Goal: Task Accomplishment & Management: Use online tool/utility

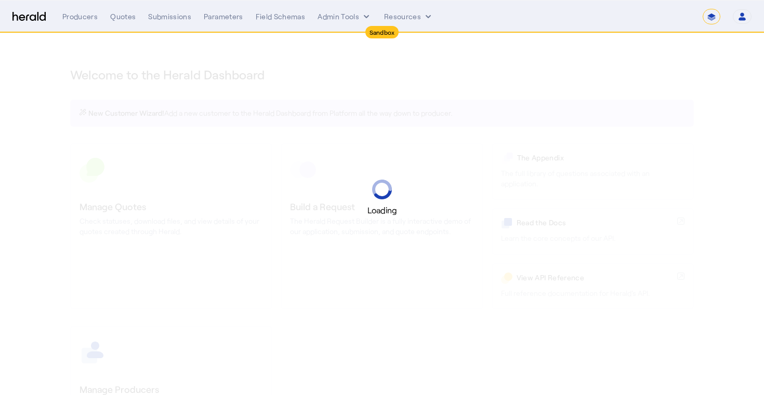
select select "*******"
select select "pfm_2v8p_herald_api"
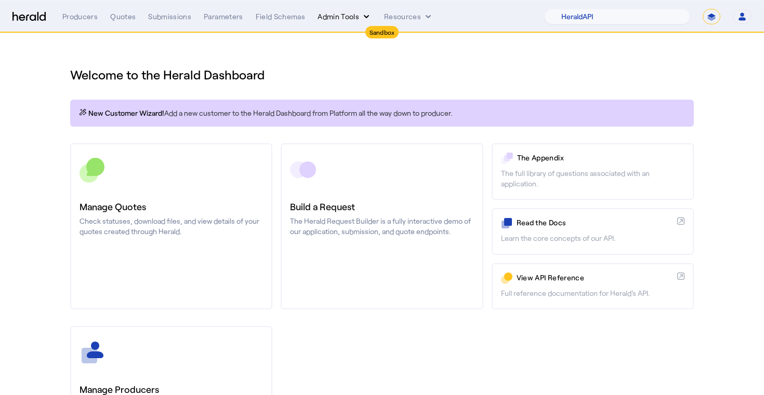
click at [336, 20] on button "Admin Tools" at bounding box center [344, 16] width 54 height 10
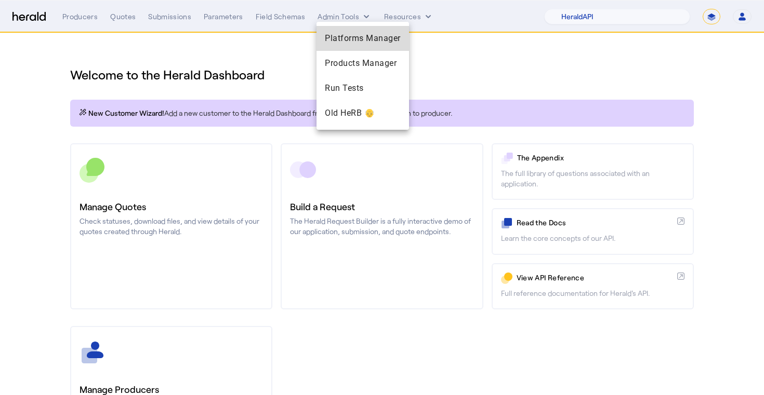
click at [359, 44] on span "Platforms Manager" at bounding box center [363, 38] width 76 height 12
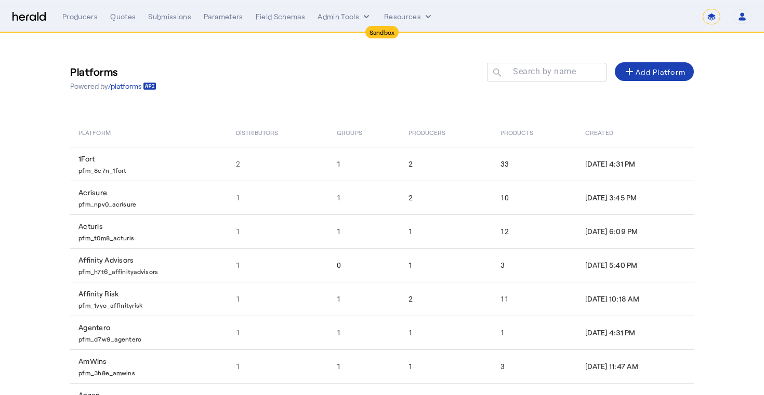
click at [353, 99] on div "Platforms Powered by /platforms Search by name search add Add Platform" at bounding box center [381, 77] width 623 height 47
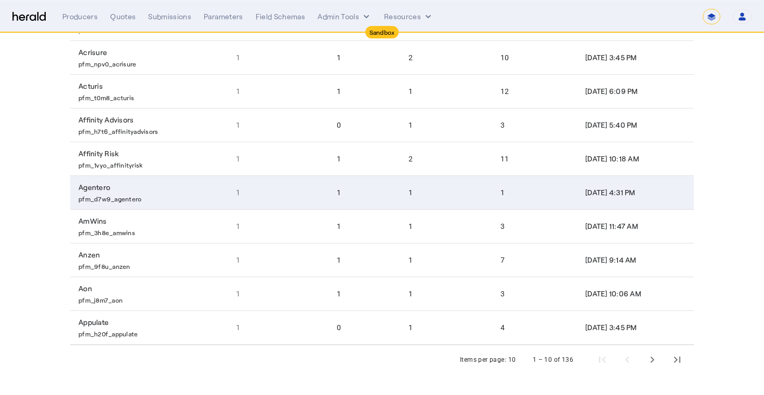
scroll to position [140, 0]
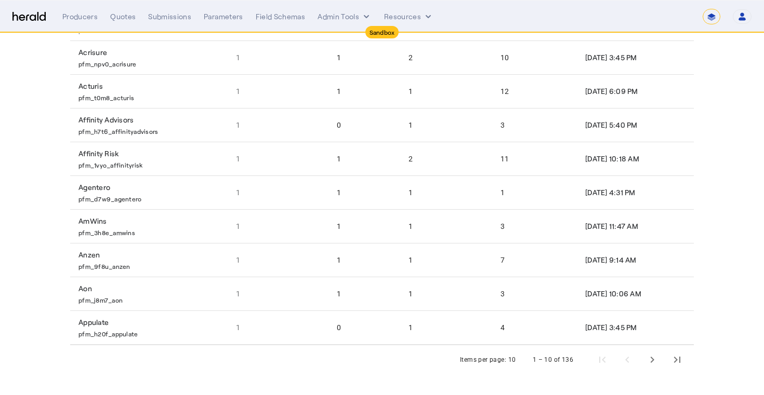
click at [501, 356] on div "Items per page:" at bounding box center [483, 360] width 46 height 10
click at [528, 364] on div "1 – 10 of 136" at bounding box center [604, 360] width 169 height 25
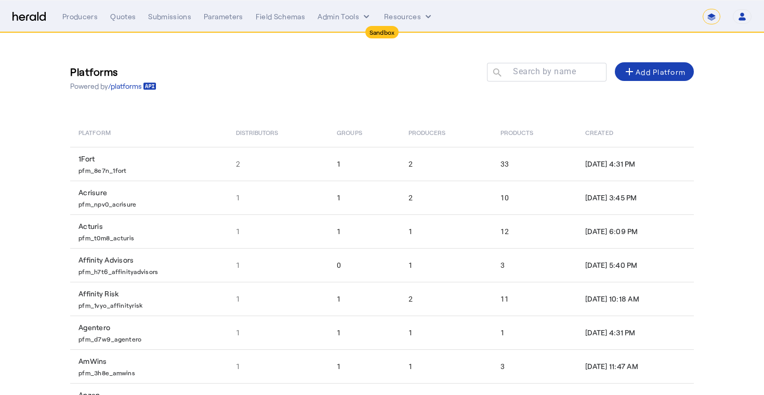
scroll to position [0, 0]
select select "**********"
select select "pfm_2v8p_herald_api"
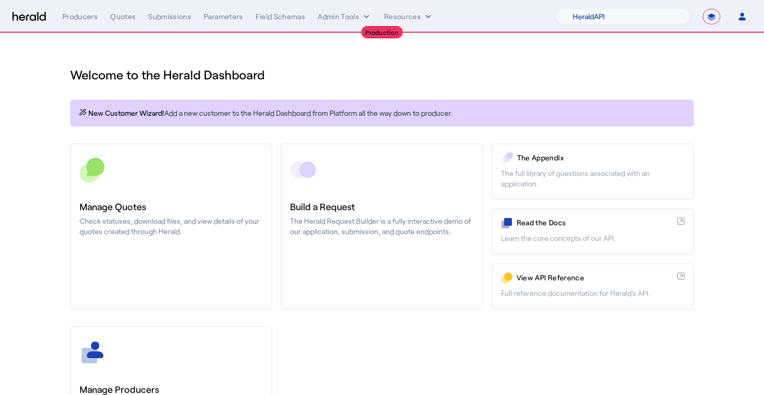
click at [326, 10] on div "**********" at bounding box center [406, 17] width 689 height 16
click at [332, 21] on button "Admin Tools" at bounding box center [344, 16] width 54 height 10
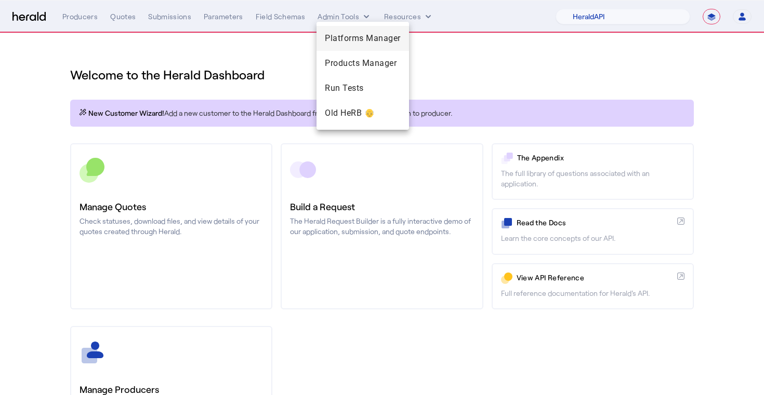
click at [343, 35] on span "Platforms Manager" at bounding box center [363, 38] width 76 height 12
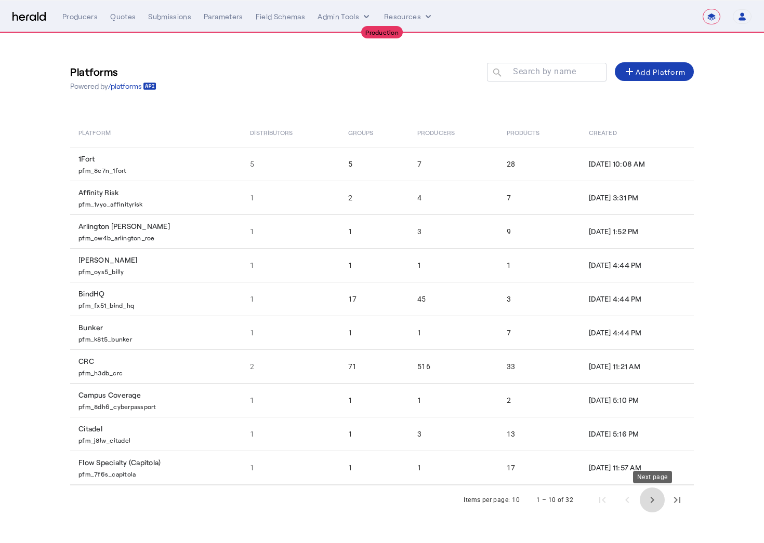
click at [651, 395] on span "Next page" at bounding box center [651, 500] width 25 height 25
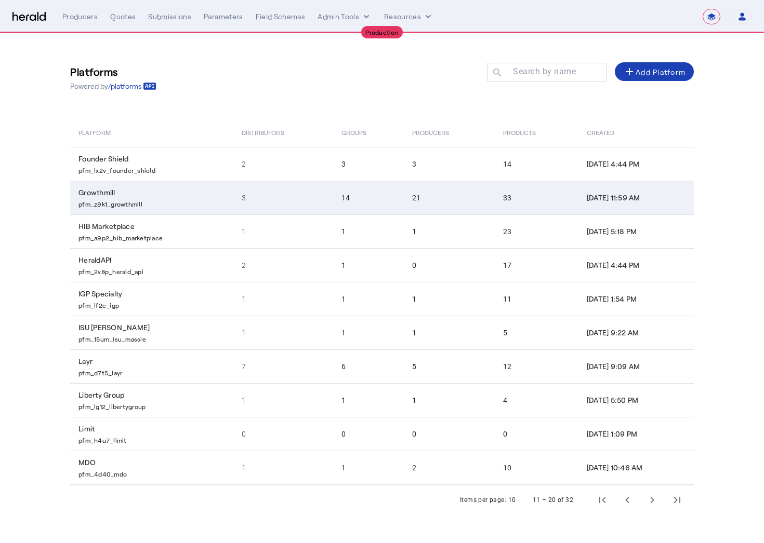
drag, startPoint x: 79, startPoint y: 207, endPoint x: 146, endPoint y: 207, distance: 67.0
click at [146, 207] on p "pfm_z9k1_growthmill" at bounding box center [153, 203] width 151 height 10
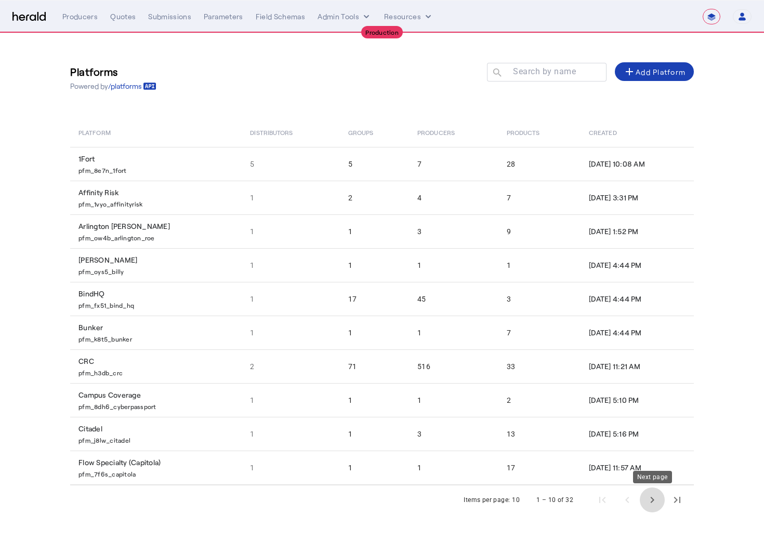
click at [648, 395] on span "Next page" at bounding box center [651, 500] width 25 height 25
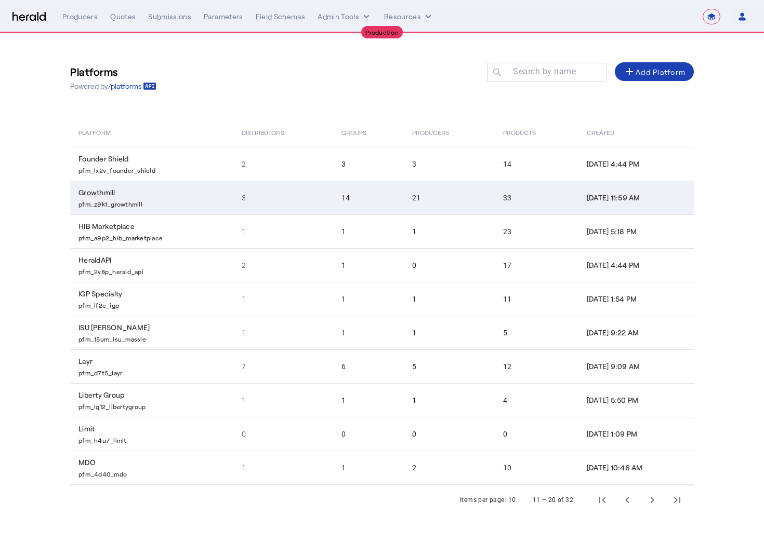
drag, startPoint x: 156, startPoint y: 206, endPoint x: 78, endPoint y: 205, distance: 77.4
click at [78, 205] on p "pfm_z9k1_growthmill" at bounding box center [153, 203] width 151 height 10
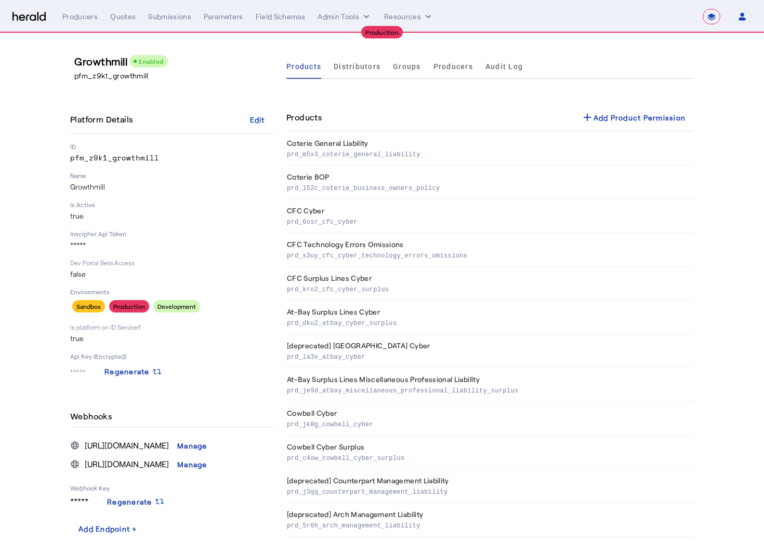
click at [112, 159] on p "pfm_z9k1_growthmill" at bounding box center [172, 158] width 204 height 10
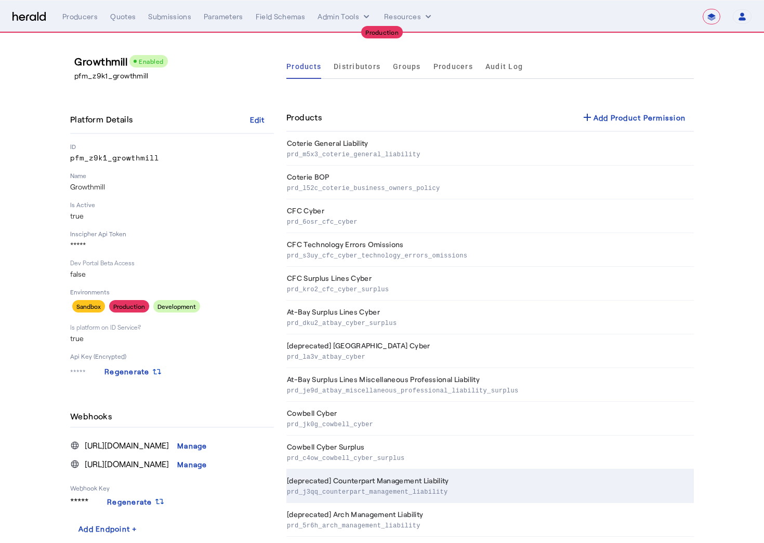
copy p "pfm_z9k1_growthmill"
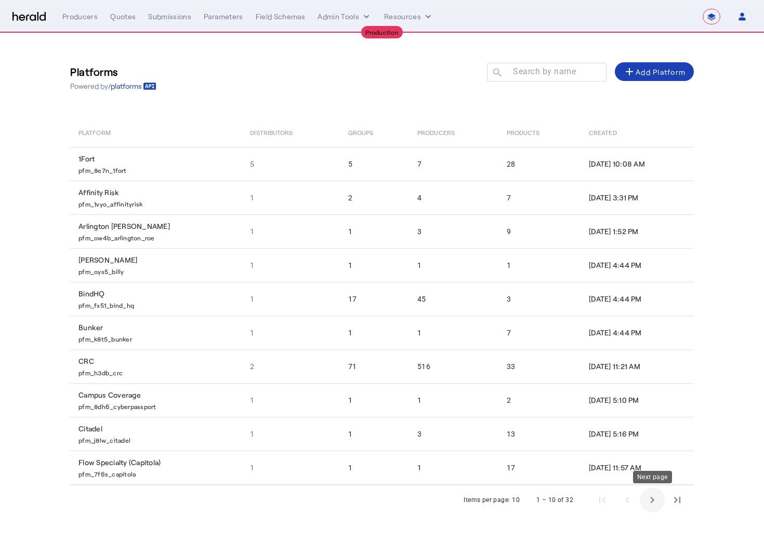
click at [655, 395] on span "Next page" at bounding box center [651, 500] width 25 height 25
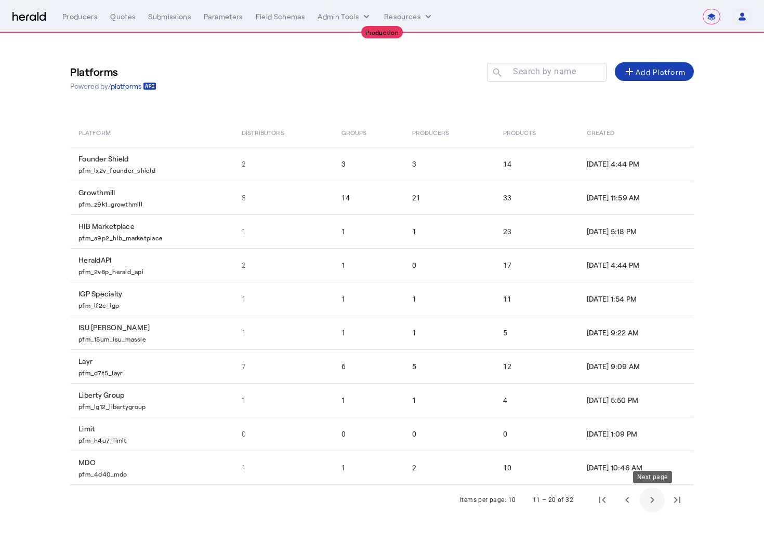
click at [650, 395] on span "Next page" at bounding box center [651, 500] width 25 height 25
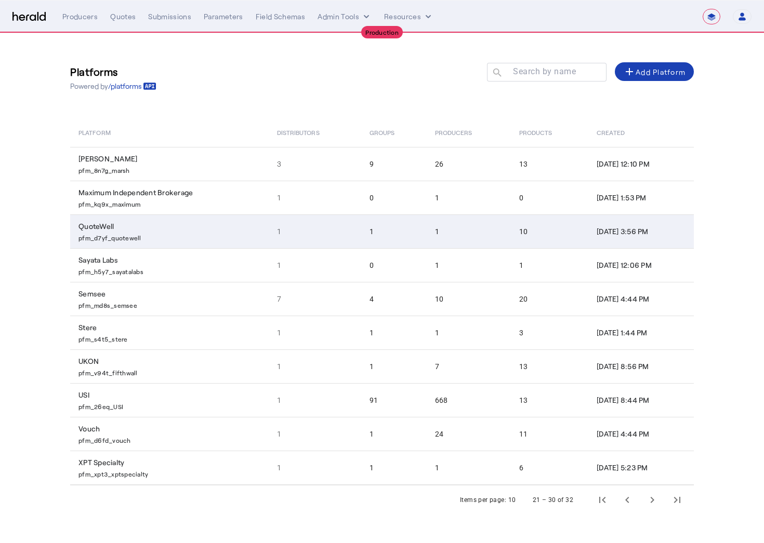
drag, startPoint x: 146, startPoint y: 239, endPoint x: 74, endPoint y: 239, distance: 72.7
click at [74, 239] on td "QuoteWell pfm_d7yf_quotewell" at bounding box center [169, 232] width 198 height 34
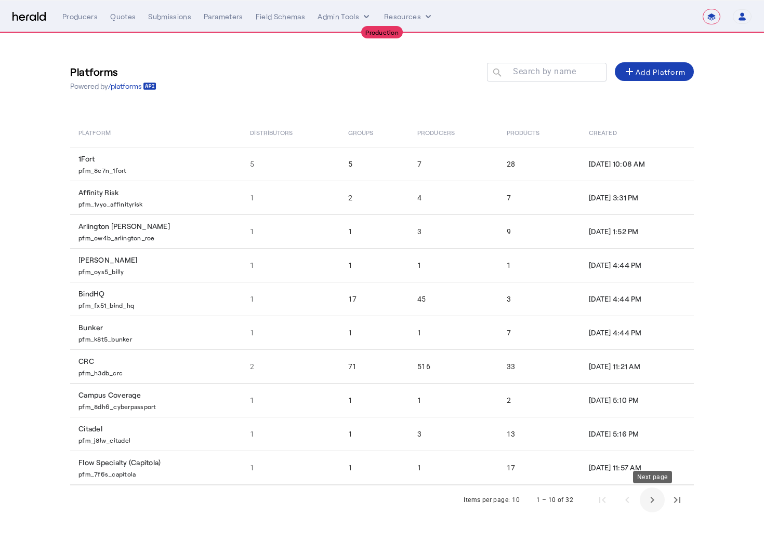
click at [655, 395] on span "Next page" at bounding box center [651, 500] width 25 height 25
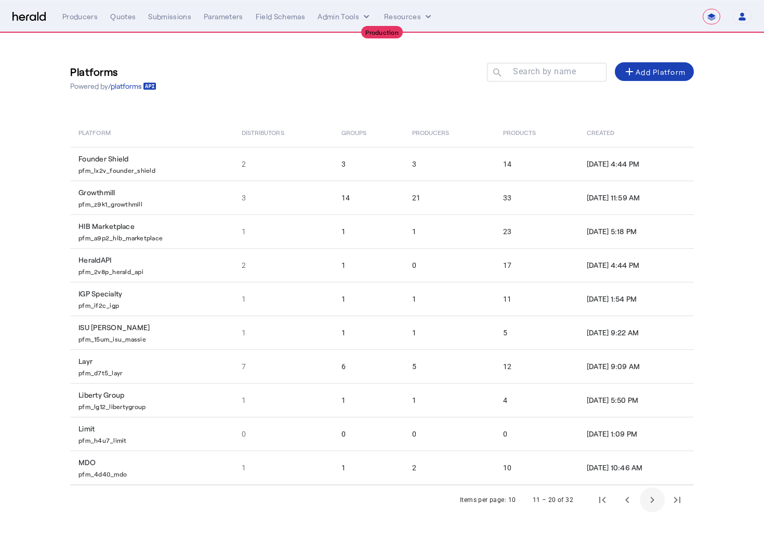
click at [655, 395] on span "Next page" at bounding box center [651, 500] width 25 height 25
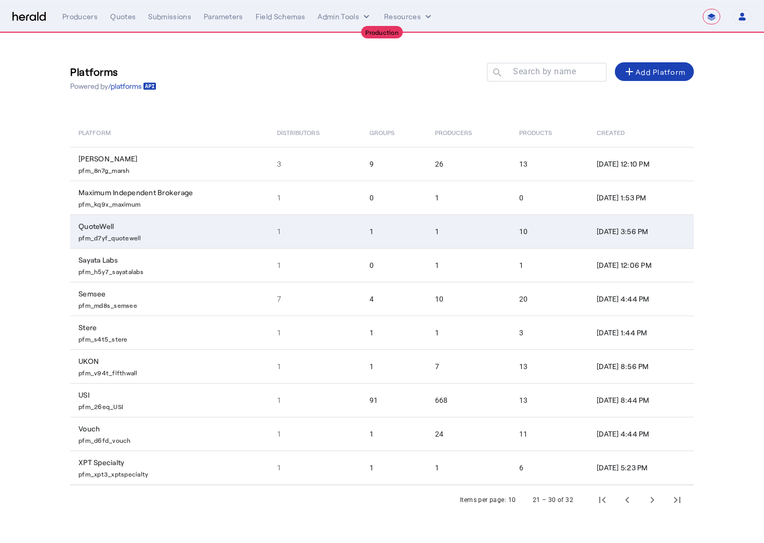
drag, startPoint x: 78, startPoint y: 239, endPoint x: 159, endPoint y: 239, distance: 81.0
click at [159, 239] on p "pfm_d7yf_quotewell" at bounding box center [171, 237] width 186 height 10
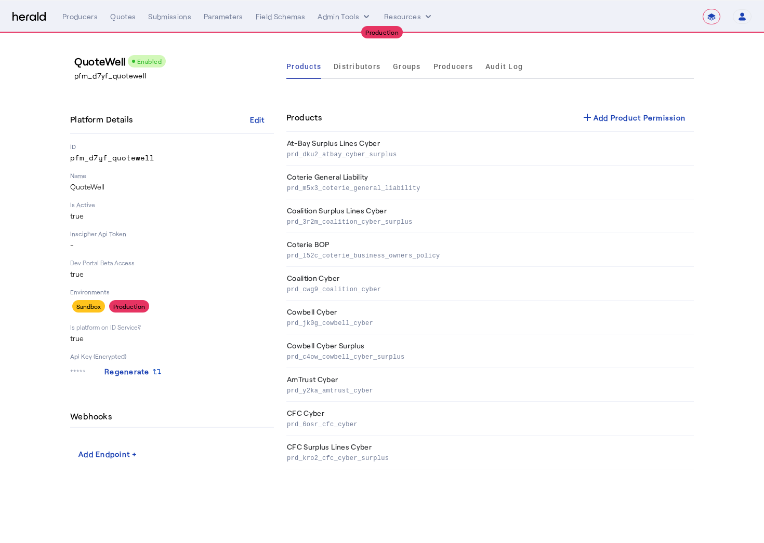
click at [122, 161] on p "pfm_d7yf_quotewell" at bounding box center [172, 158] width 204 height 10
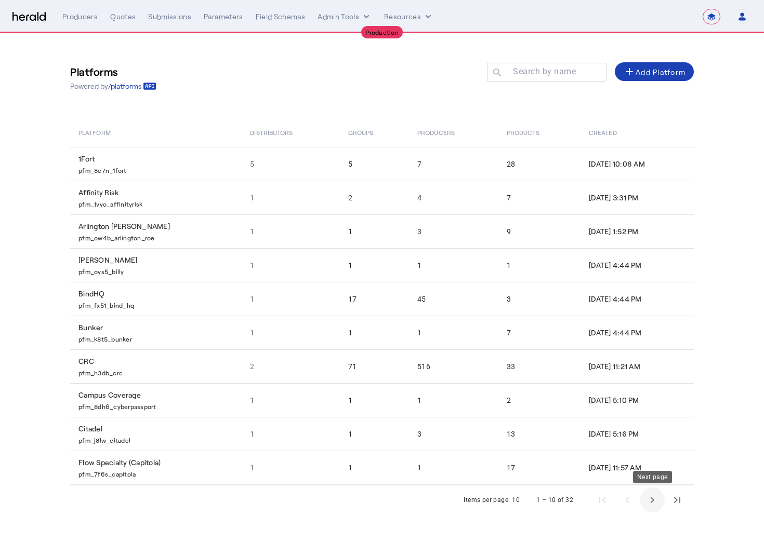
click at [652, 395] on span "Next page" at bounding box center [651, 500] width 25 height 25
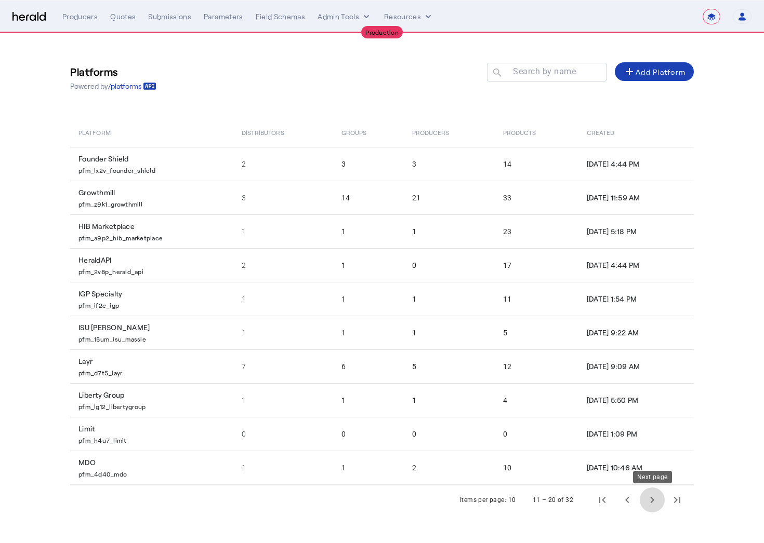
click at [653, 395] on span "Next page" at bounding box center [651, 500] width 25 height 25
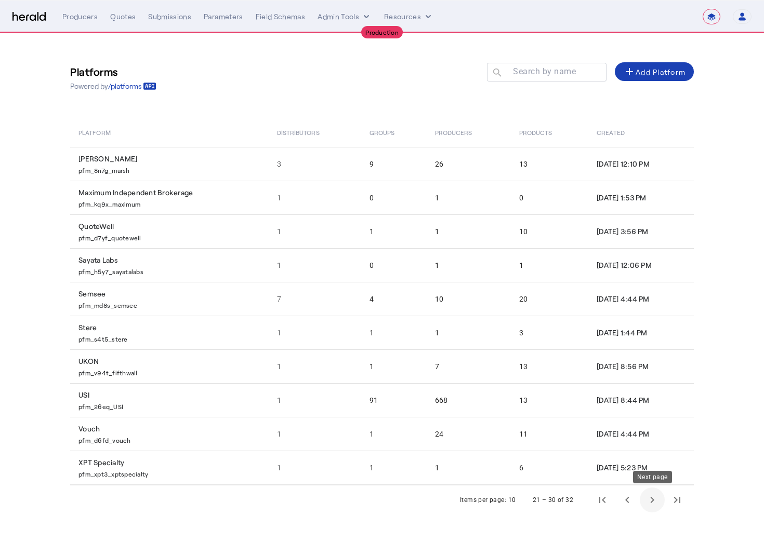
click at [655, 395] on span "Next page" at bounding box center [651, 500] width 25 height 25
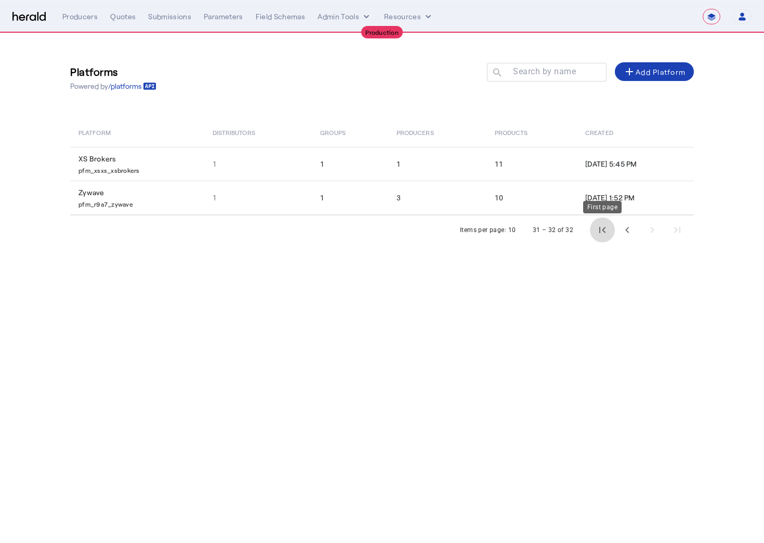
click at [601, 228] on span "First page" at bounding box center [602, 230] width 25 height 25
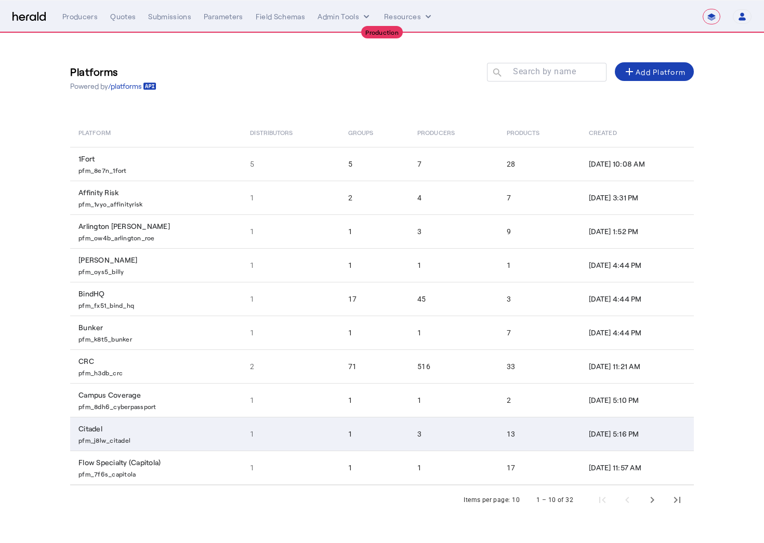
drag, startPoint x: 120, startPoint y: 443, endPoint x: 136, endPoint y: 443, distance: 16.1
click at [136, 395] on p "pfm_j8lw_citadel" at bounding box center [157, 439] width 159 height 10
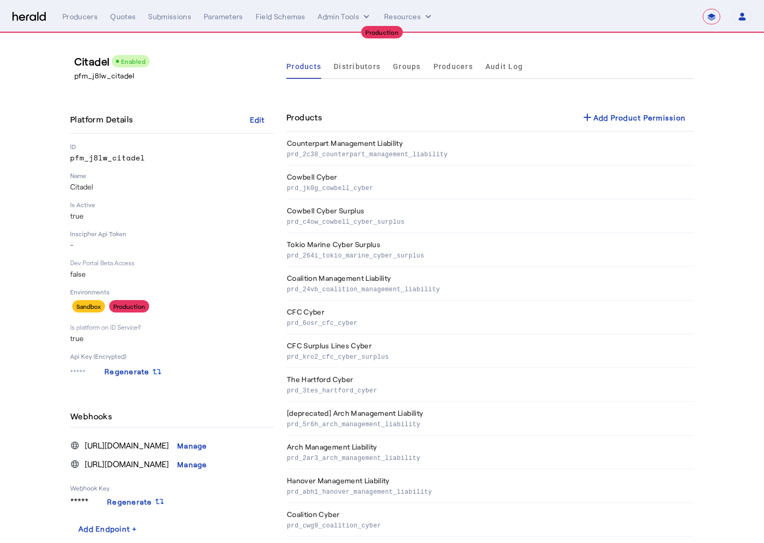
click at [85, 158] on p "pfm_j8lw_citadel" at bounding box center [172, 158] width 204 height 10
copy p "pfm_j8lw_citadel"
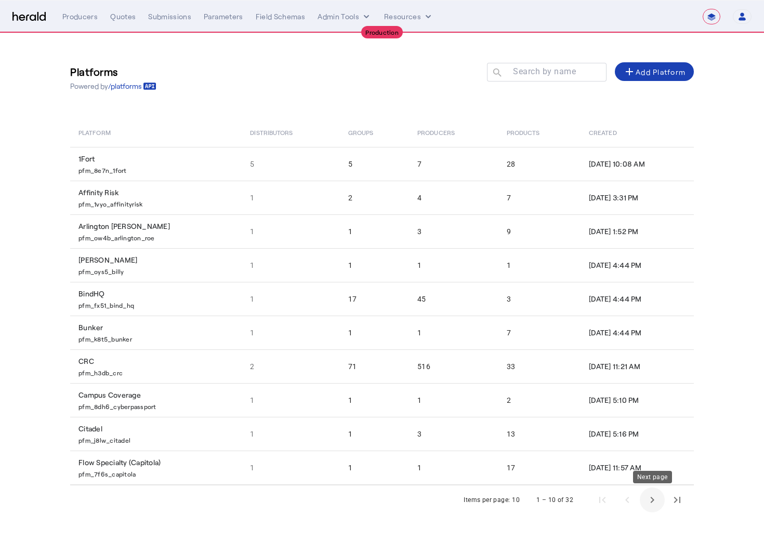
click at [653, 395] on span "Next page" at bounding box center [651, 500] width 25 height 25
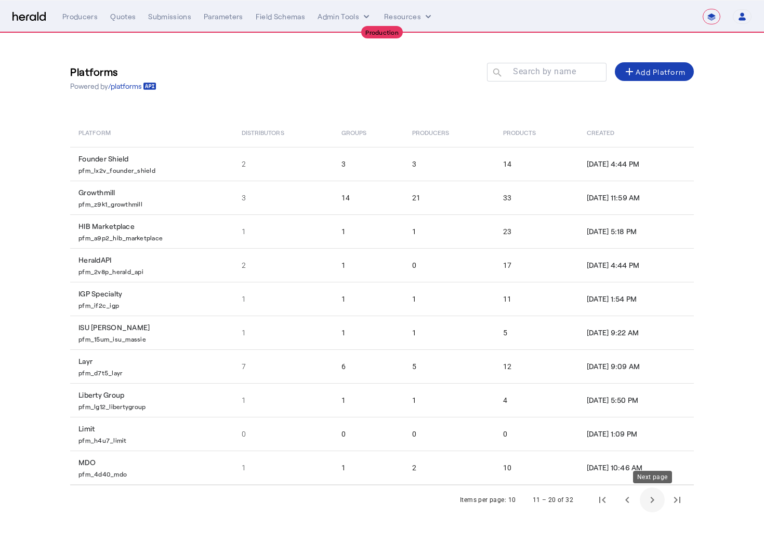
click at [650, 395] on span "Next page" at bounding box center [651, 500] width 25 height 25
